Goal: Check status: Check status

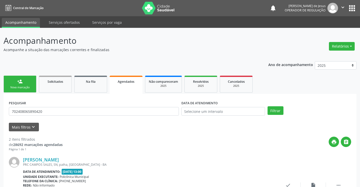
click at [119, 80] on span "Agendados" at bounding box center [126, 81] width 17 height 4
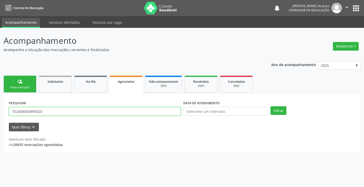
click at [121, 108] on input "702408065890420" at bounding box center [95, 111] width 172 height 9
type input "7"
type input "706009834716447"
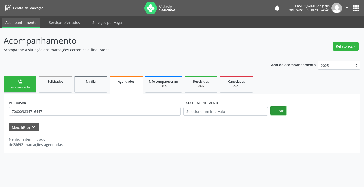
drag, startPoint x: 278, startPoint y: 111, endPoint x: 273, endPoint y: 109, distance: 4.4
click at [277, 111] on button "Filtrar" at bounding box center [278, 110] width 16 height 9
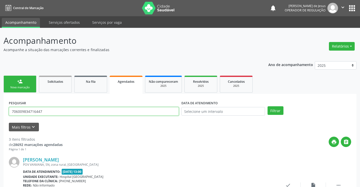
click at [142, 112] on input "706009834716447" at bounding box center [94, 111] width 170 height 9
type input "706009834716447"
click at [267, 106] on button "Filtrar" at bounding box center [275, 110] width 16 height 9
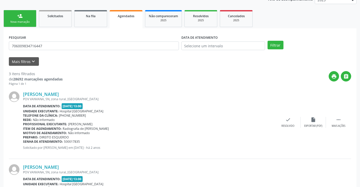
scroll to position [40, 0]
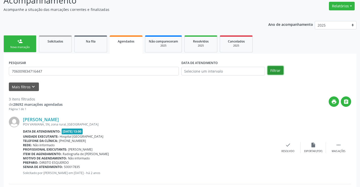
click at [275, 68] on button "Filtrar" at bounding box center [275, 70] width 16 height 9
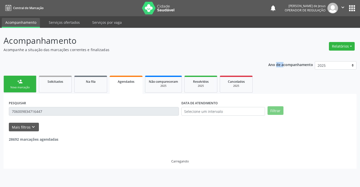
scroll to position [0, 0]
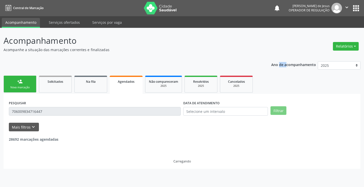
click at [275, 68] on div "Ano de acompanhamento 2025 2024 2023" at bounding box center [315, 66] width 89 height 17
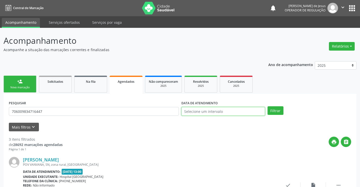
click at [233, 107] on input "text" at bounding box center [223, 111] width 84 height 9
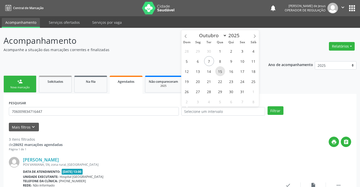
click at [221, 71] on span "15" at bounding box center [220, 71] width 10 height 10
type input "[DATE]"
click at [220, 72] on span "15" at bounding box center [220, 71] width 10 height 10
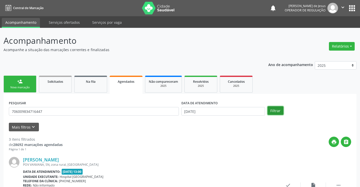
click at [269, 109] on button "Filtrar" at bounding box center [275, 110] width 16 height 9
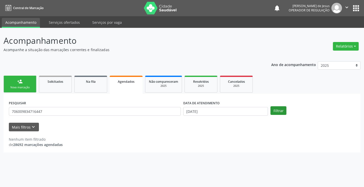
click at [269, 109] on div "Filtrar" at bounding box center [312, 110] width 87 height 9
click at [273, 109] on button "Filtrar" at bounding box center [278, 110] width 16 height 9
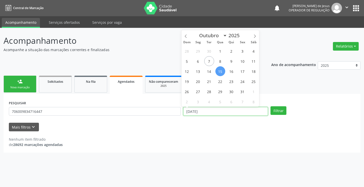
click at [193, 112] on input "[DATE]" at bounding box center [225, 111] width 85 height 9
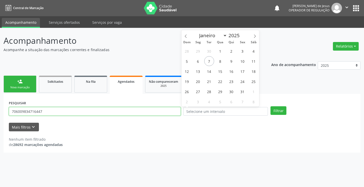
click at [166, 114] on input "706009834716447" at bounding box center [95, 111] width 172 height 9
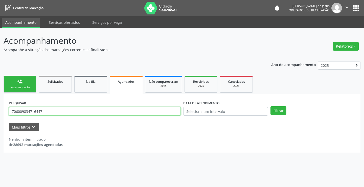
click at [166, 114] on input "706009834716447" at bounding box center [95, 111] width 172 height 9
type input "704607652651222"
click at [270, 106] on button "Filtrar" at bounding box center [278, 110] width 16 height 9
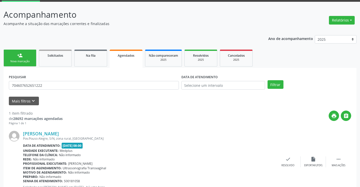
scroll to position [46, 0]
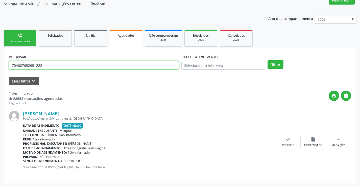
click at [44, 69] on div "PESQUISAR 704607652651222" at bounding box center [94, 63] width 172 height 20
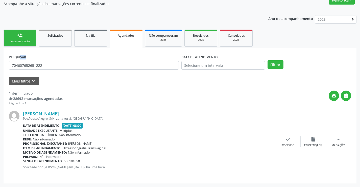
click at [44, 69] on div "PESQUISAR 704607652651222" at bounding box center [94, 63] width 172 height 20
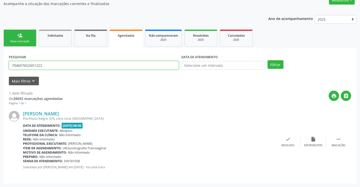
click at [45, 68] on input "704607652651222" at bounding box center [94, 65] width 170 height 9
type input "700006926686909"
click at [267, 60] on button "Filtrar" at bounding box center [275, 64] width 16 height 9
